Goal: Task Accomplishment & Management: Complete application form

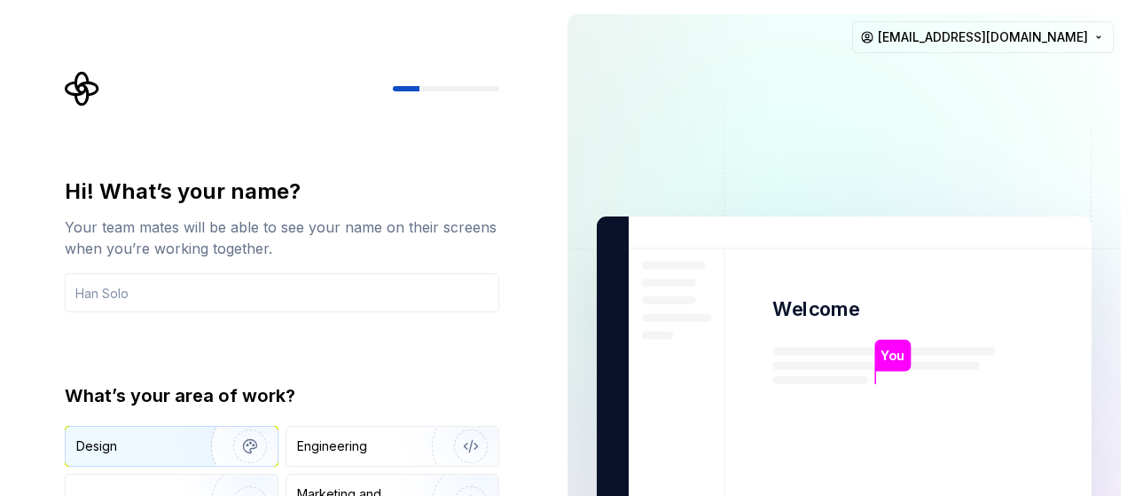
click at [153, 457] on div "Design" at bounding box center [172, 446] width 212 height 39
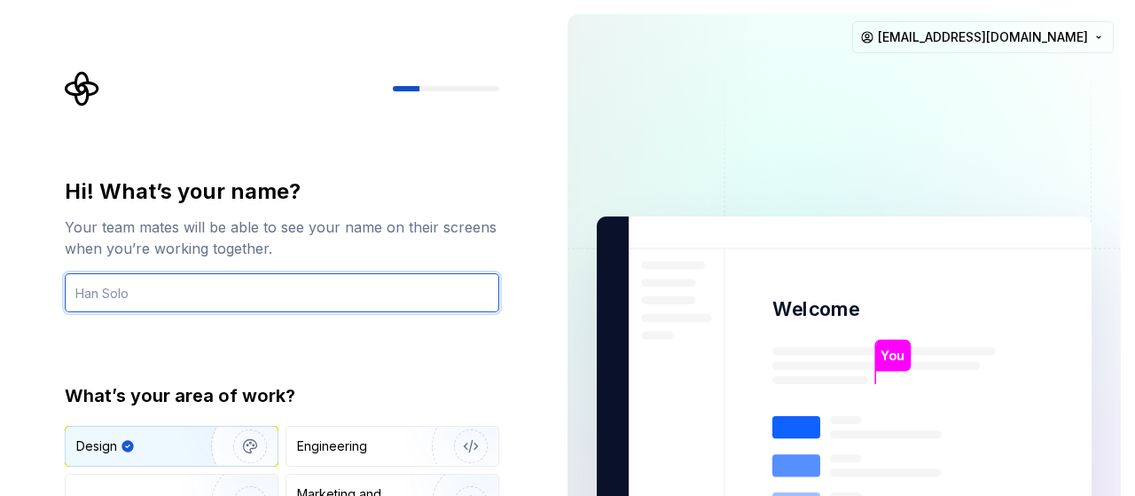
click at [373, 285] on input "text" at bounding box center [282, 292] width 435 height 39
type input "о"
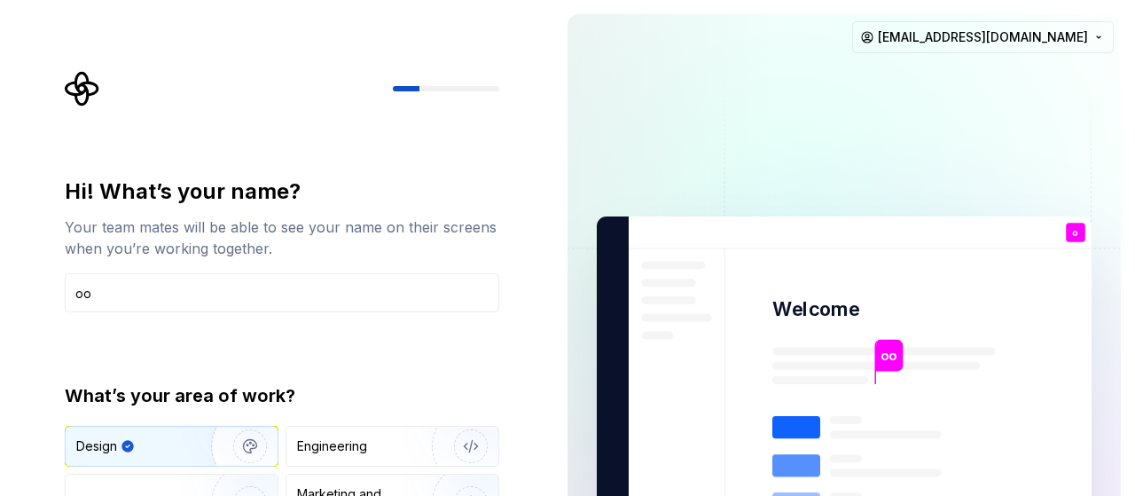
click at [881, 354] on p "оо" at bounding box center [889, 356] width 16 height 20
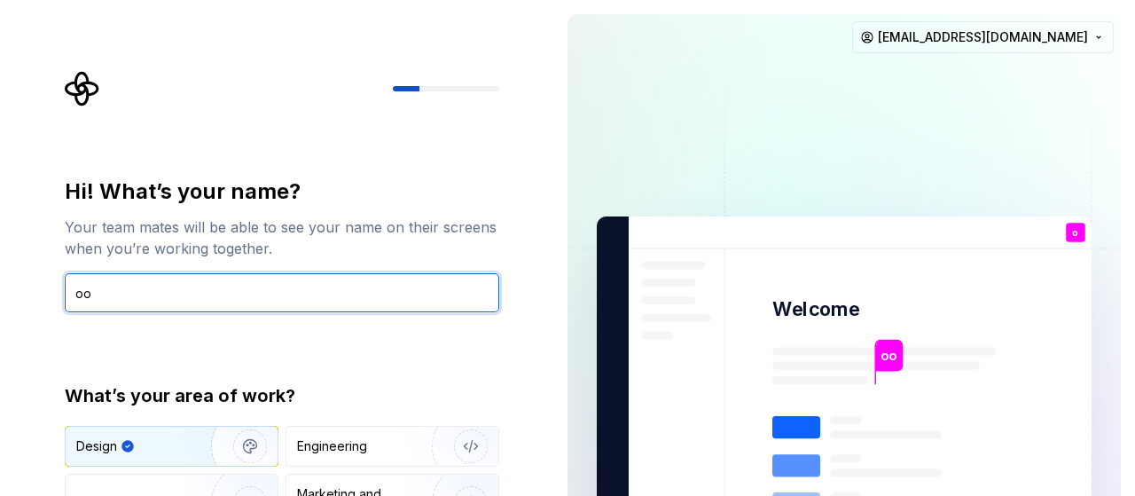
click at [351, 283] on input "оо" at bounding box center [282, 292] width 435 height 39
type input "о"
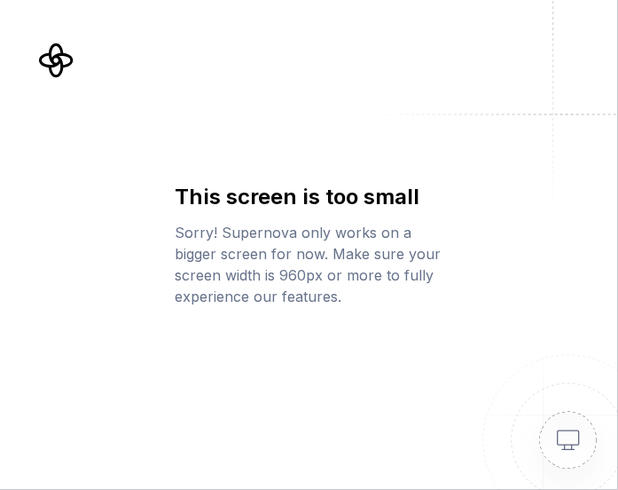
click at [575, 439] on img at bounding box center [547, 419] width 142 height 142
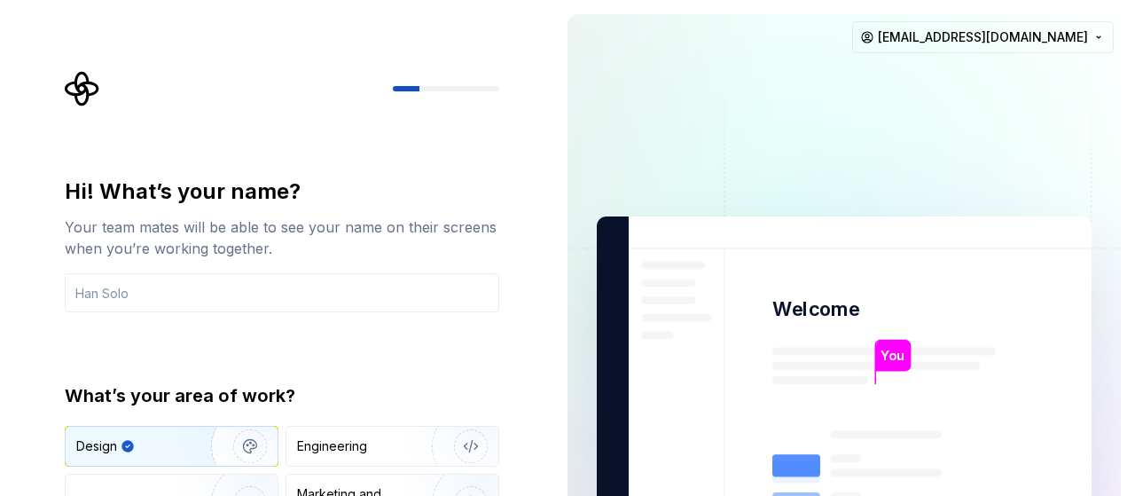
click at [429, 88] on div at bounding box center [446, 88] width 106 height 5
click at [940, 240] on img at bounding box center [844, 400] width 718 height 838
click at [527, 356] on div "Hi! What’s your name? Your team mates will be able to see your name on their sc…" at bounding box center [277, 400] width 554 height 800
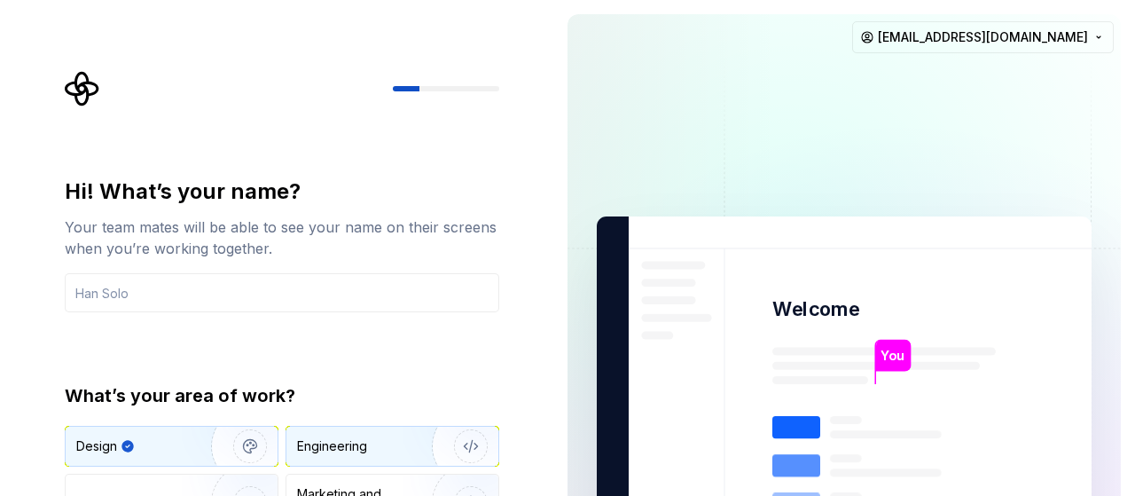
click at [367, 460] on div "Engineering" at bounding box center [393, 446] width 212 height 39
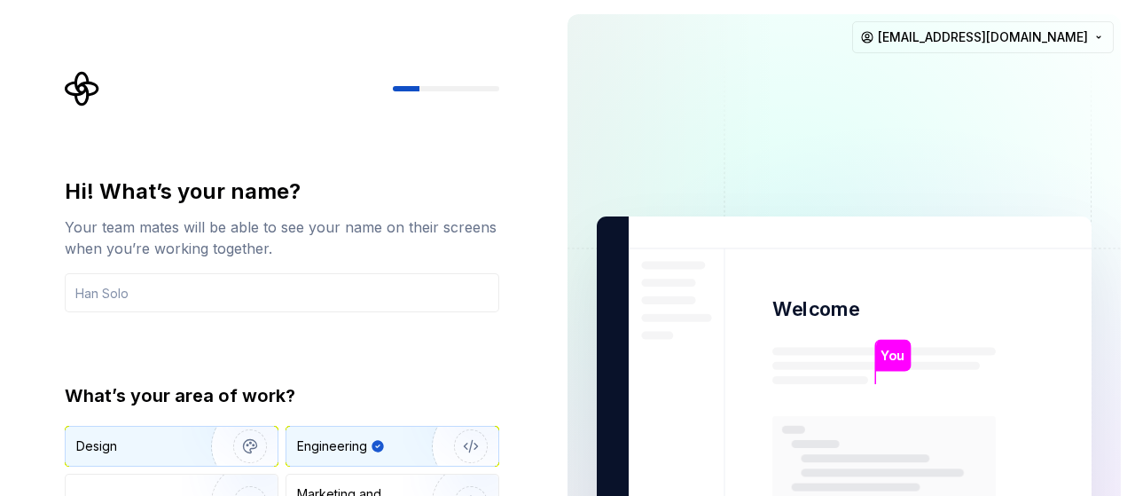
click at [192, 446] on img "button" at bounding box center [239, 446] width 114 height 119
